Goal: Information Seeking & Learning: Learn about a topic

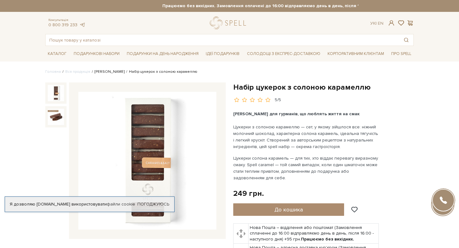
click at [99, 72] on link "[PERSON_NAME]" at bounding box center [110, 71] width 30 height 5
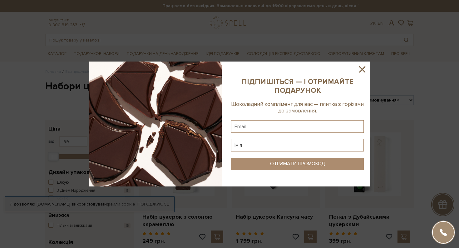
click at [361, 71] on icon at bounding box center [362, 69] width 6 height 6
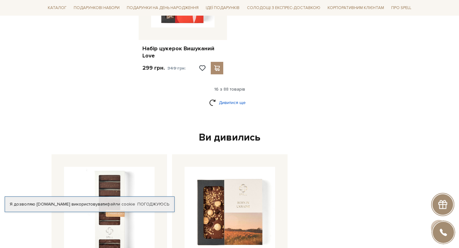
scroll to position [833, 0]
click at [227, 98] on link "Дивитися ще" at bounding box center [229, 102] width 41 height 11
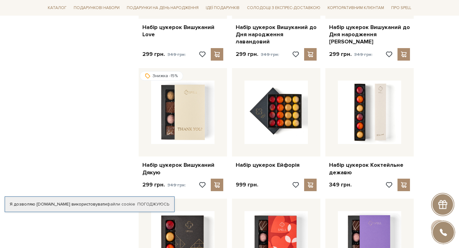
scroll to position [855, 0]
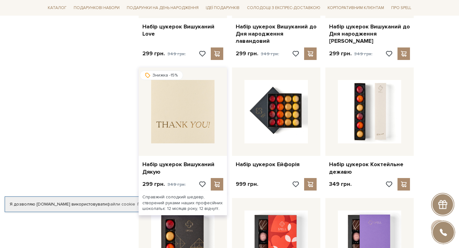
click at [195, 88] on img at bounding box center [182, 111] width 63 height 63
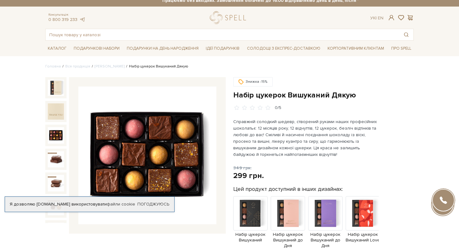
scroll to position [39, 0]
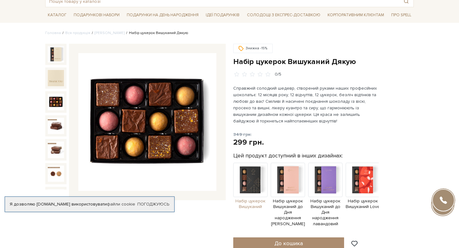
click at [254, 173] on img at bounding box center [250, 180] width 34 height 34
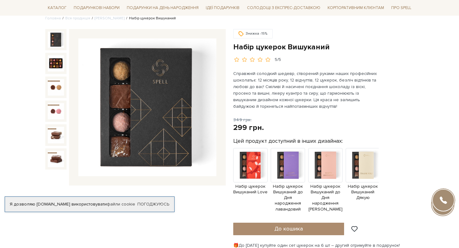
scroll to position [57, 0]
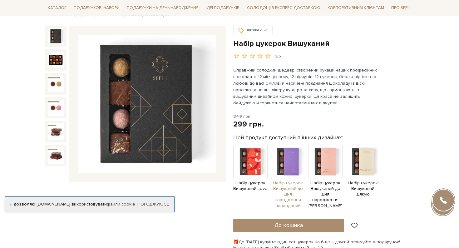
click at [282, 161] on img at bounding box center [288, 162] width 34 height 34
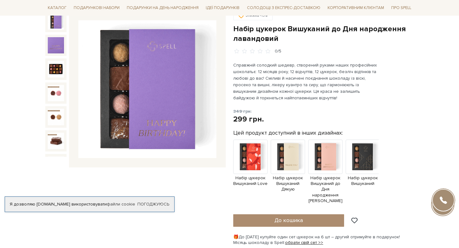
scroll to position [71, 0]
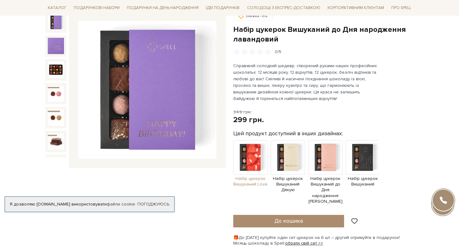
click at [248, 150] on img at bounding box center [250, 157] width 34 height 34
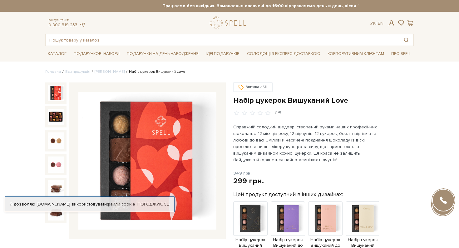
scroll to position [54, 0]
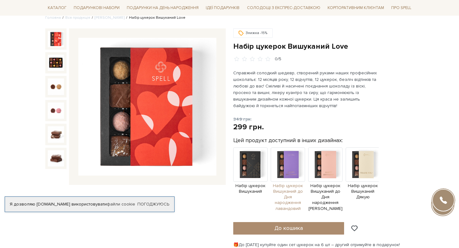
click at [285, 168] on img at bounding box center [288, 164] width 34 height 34
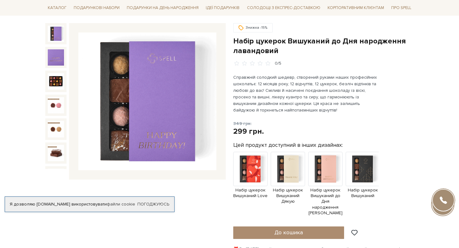
scroll to position [59, 0]
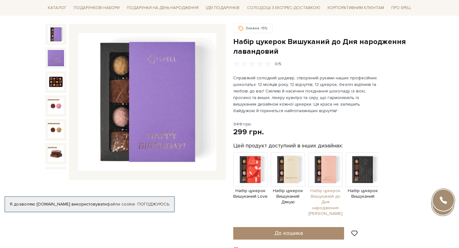
click at [321, 167] on img at bounding box center [325, 169] width 34 height 34
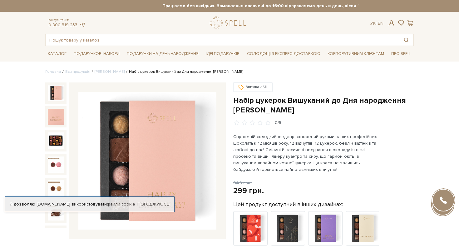
scroll to position [49, 0]
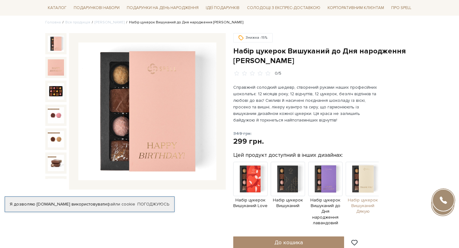
click at [357, 172] on img at bounding box center [363, 179] width 34 height 34
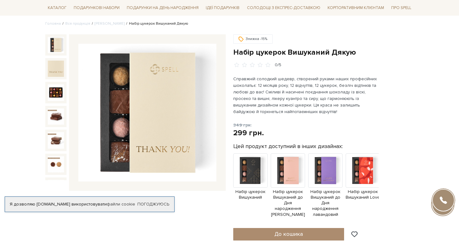
scroll to position [48, 0]
click at [147, 116] on img at bounding box center [147, 112] width 138 height 138
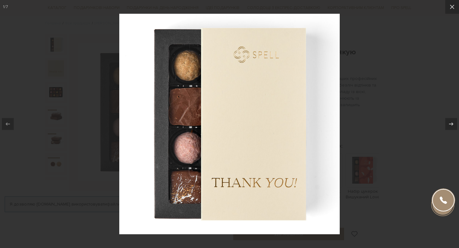
click at [84, 132] on div at bounding box center [229, 124] width 459 height 248
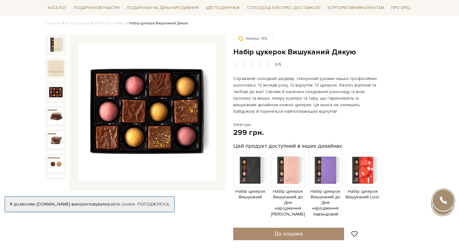
click at [58, 95] on img at bounding box center [56, 92] width 16 height 16
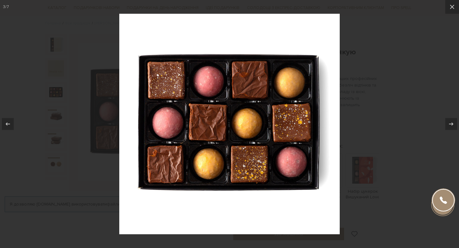
click at [372, 76] on div at bounding box center [229, 124] width 459 height 248
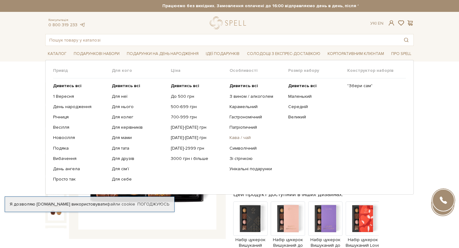
click at [242, 138] on link "Кава / чай" at bounding box center [257, 138] width 54 height 6
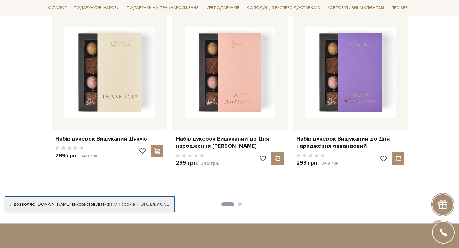
scroll to position [644, 0]
